Goal: Information Seeking & Learning: Learn about a topic

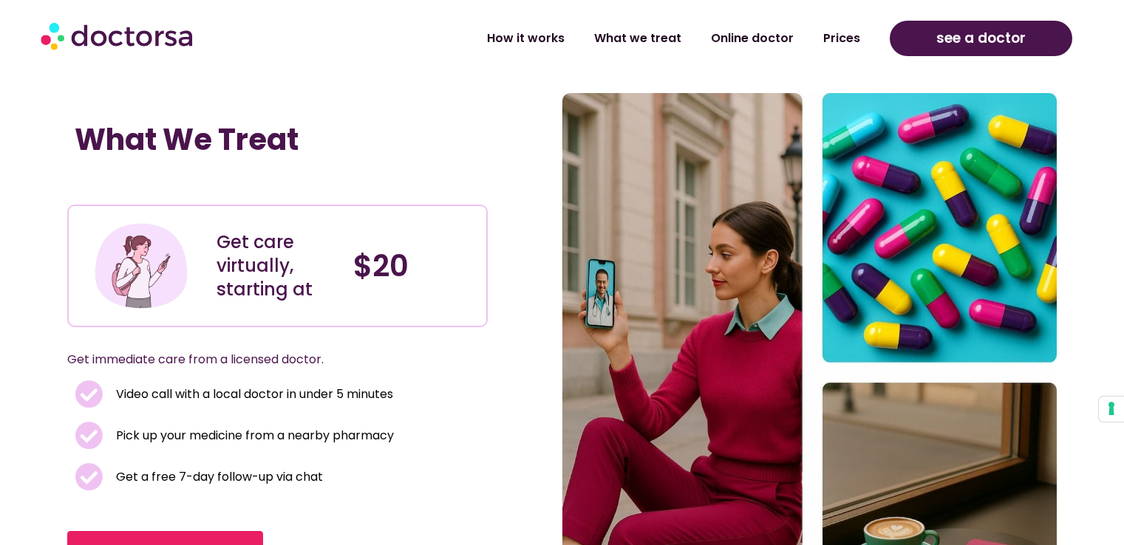
scroll to position [813, 0]
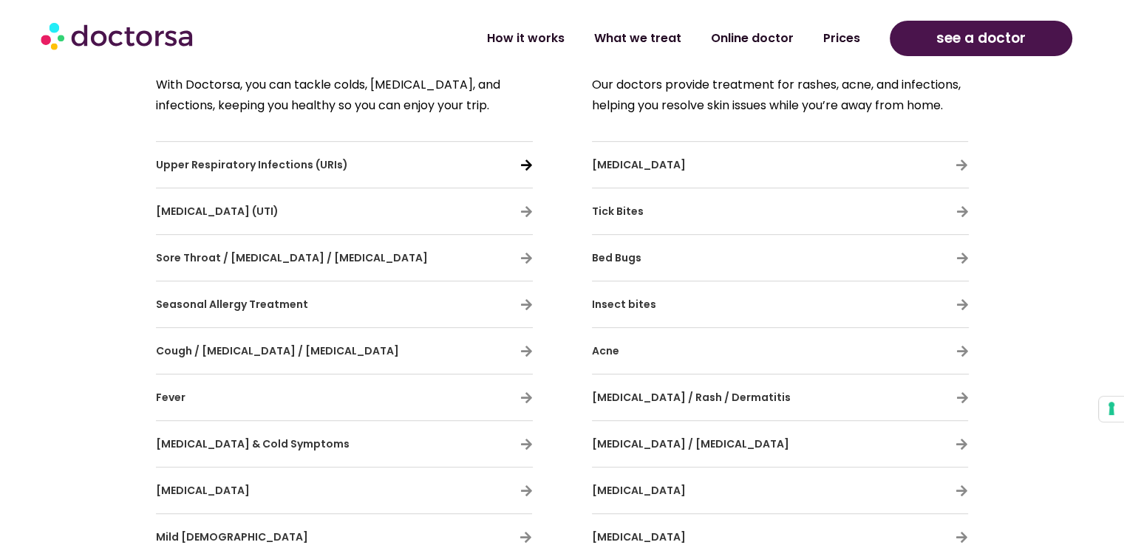
click at [526, 160] on icon at bounding box center [526, 165] width 13 height 13
click at [539, 166] on div "With Doctorsa, you can tackle colds, allergies, and infections, keeping you hea…" at bounding box center [345, 527] width 392 height 920
click at [523, 163] on icon at bounding box center [526, 165] width 13 height 13
drag, startPoint x: 142, startPoint y: 126, endPoint x: 310, endPoint y: 184, distance: 178.0
click at [315, 185] on section "General illness With Doctorsa, you can tackle colds, allergies, and infections,…" at bounding box center [562, 447] width 1124 height 1170
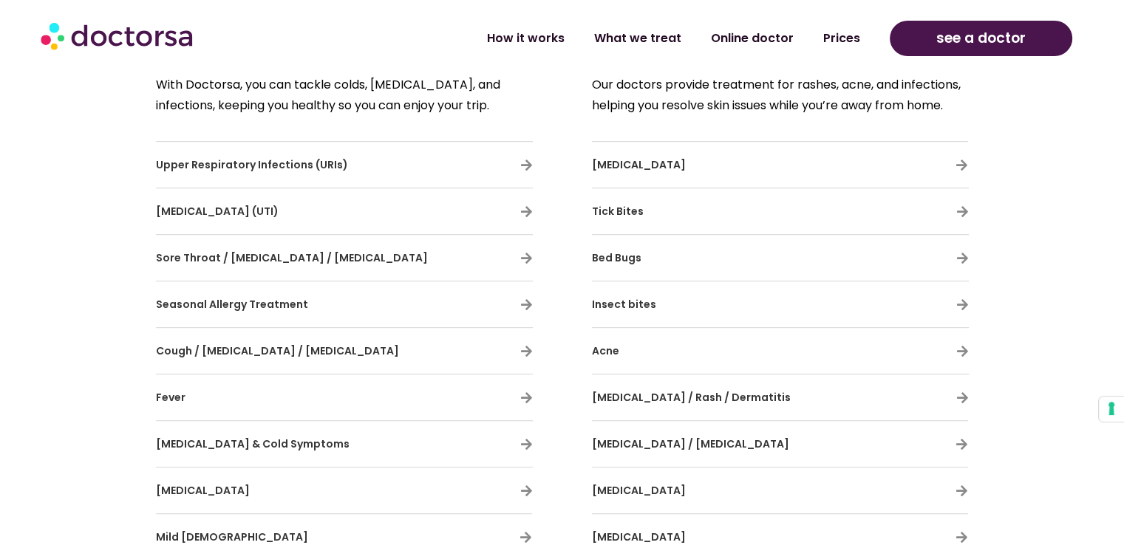
click at [284, 135] on div "With Doctorsa, you can tackle colds, allergies, and infections, keeping you hea…" at bounding box center [345, 527] width 392 height 920
drag, startPoint x: 155, startPoint y: 147, endPoint x: 794, endPoint y: 245, distance: 646.5
click at [794, 245] on div "General illness With Doctorsa, you can tackle colds, allergies, and infections,…" at bounding box center [562, 428] width 842 height 1133
drag, startPoint x: 111, startPoint y: 81, endPoint x: 142, endPoint y: 83, distance: 31.1
click at [110, 81] on section "General illness With Doctorsa, you can tackle colds, allergies, and infections,…" at bounding box center [562, 447] width 1124 height 1170
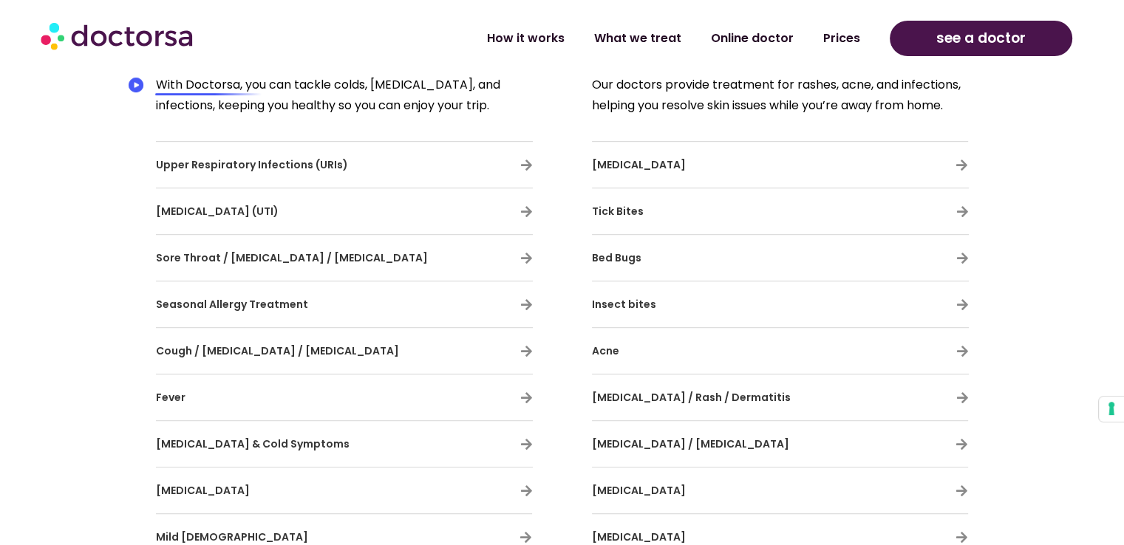
click at [154, 80] on div "With Doctorsa, you can tackle colds, allergies, and infections, keeping you hea…" at bounding box center [345, 527] width 392 height 920
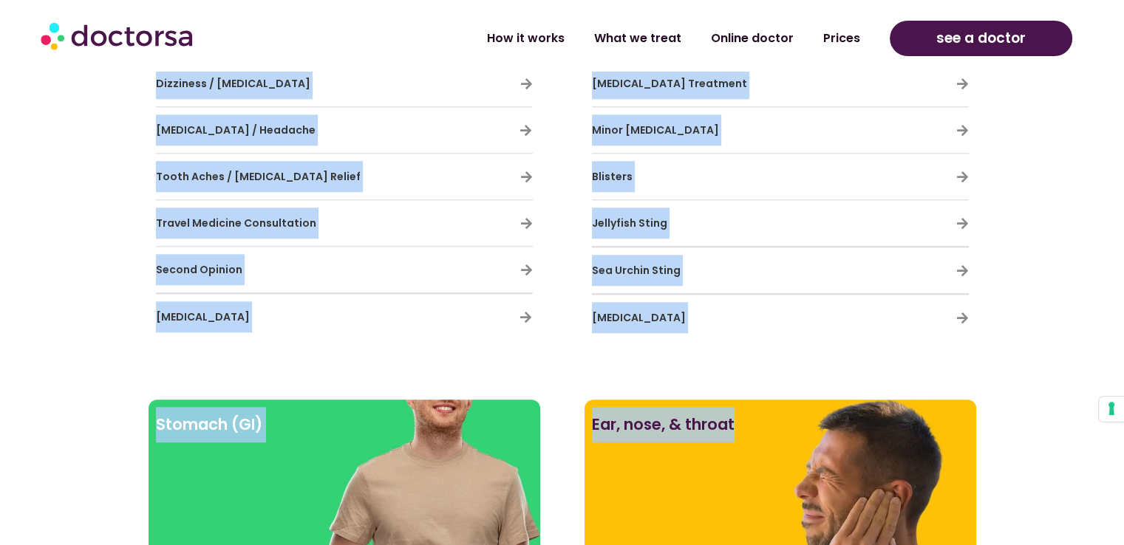
scroll to position [1456, 0]
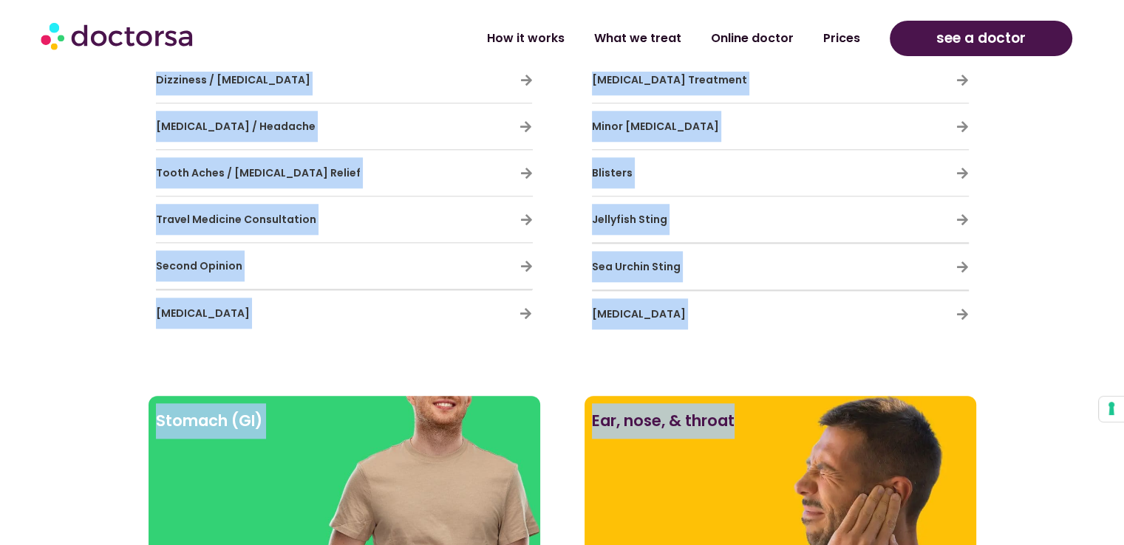
drag, startPoint x: 157, startPoint y: 82, endPoint x: 737, endPoint y: 329, distance: 631.0
copy div "With Doctorsa, you can tackle colds, allergies, and infections, keeping you hea…"
